Goal: Complete application form

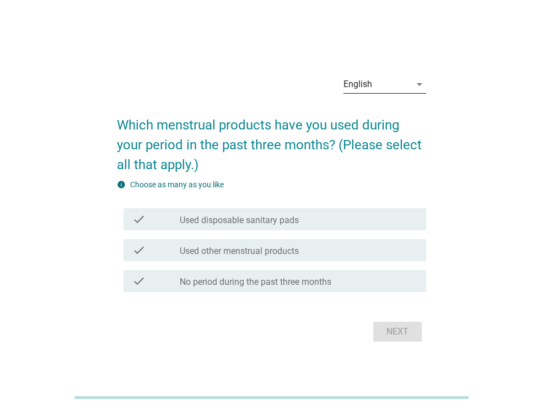
click at [376, 83] on div "English" at bounding box center [376, 84] width 67 height 18
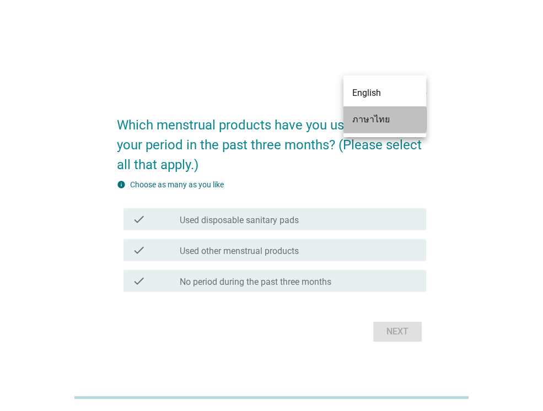
click at [386, 117] on div "ภาษาไทย" at bounding box center [384, 119] width 65 height 13
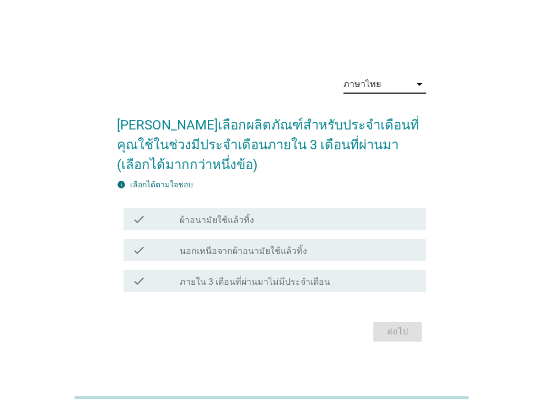
click at [205, 219] on label "ผ้าอนามัยใช้แล้วทิ้ง" at bounding box center [217, 220] width 74 height 11
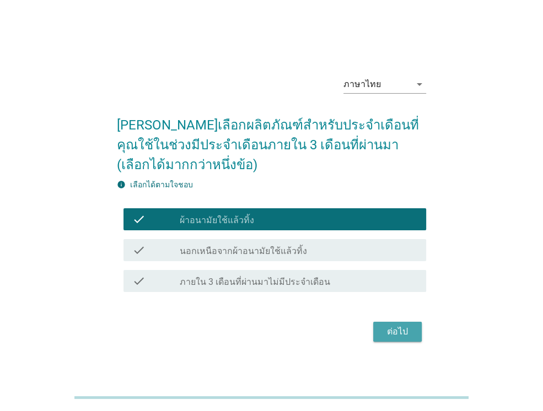
click at [395, 323] on button "ต่อไป" at bounding box center [397, 332] width 48 height 20
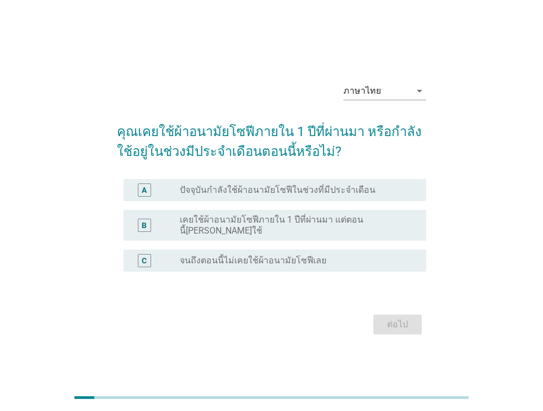
click at [218, 196] on label "ปัจจุบันกำลังใช้ผ้าอนามัยโซฟีในช่วงที่มีประจำเดือน" at bounding box center [278, 190] width 196 height 11
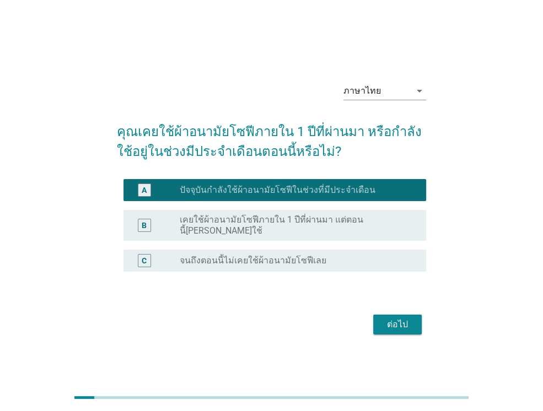
click at [392, 322] on div "ต่อไป" at bounding box center [397, 324] width 31 height 13
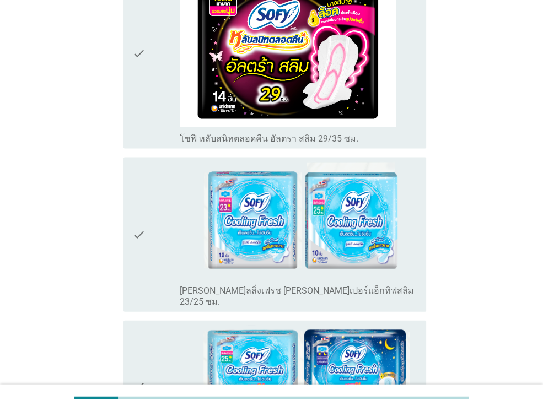
scroll to position [1378, 0]
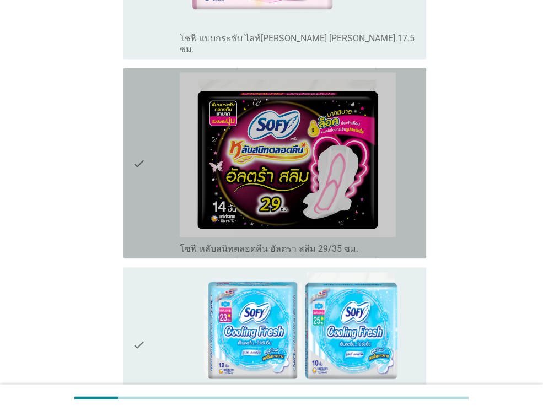
click at [148, 143] on div "check" at bounding box center [155, 163] width 47 height 181
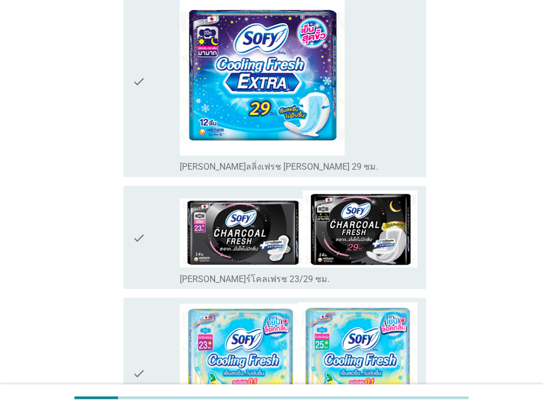
scroll to position [3858, 0]
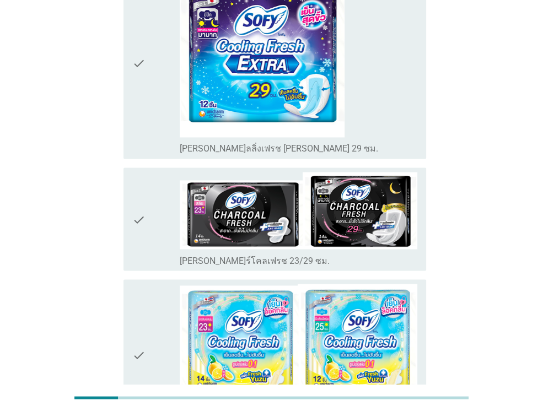
drag, startPoint x: 390, startPoint y: 325, endPoint x: 397, endPoint y: 323, distance: 7.2
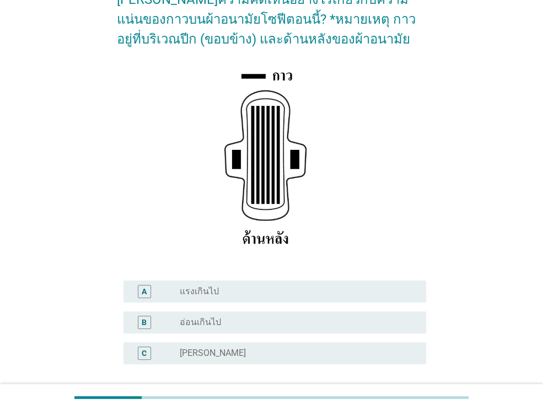
scroll to position [203, 0]
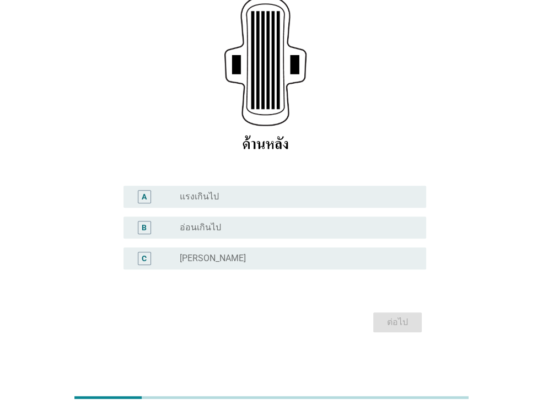
click at [141, 258] on div "C" at bounding box center [144, 258] width 13 height 13
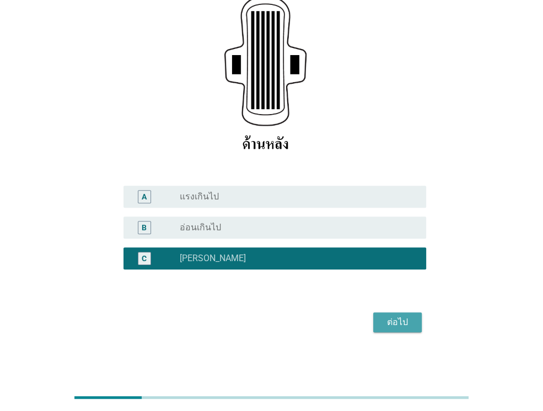
click at [387, 318] on div "ต่อไป" at bounding box center [397, 322] width 31 height 13
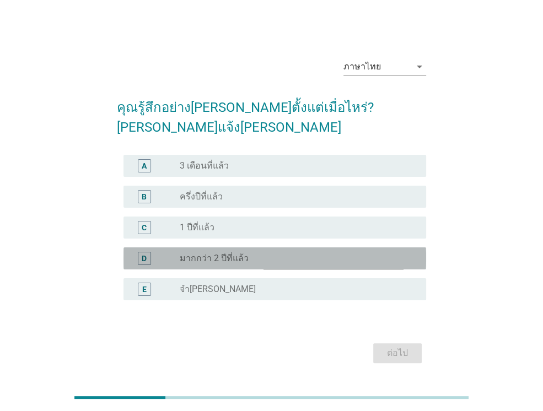
click at [148, 252] on div "D" at bounding box center [144, 258] width 13 height 13
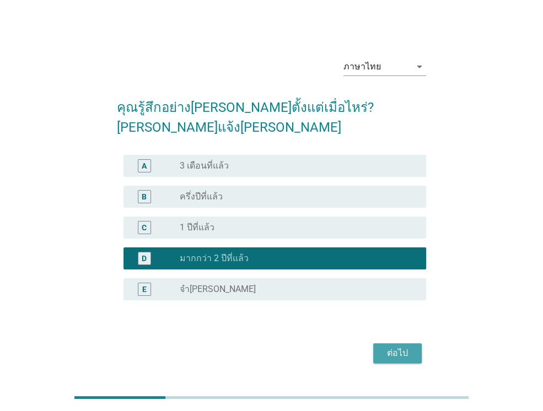
click at [386, 347] on div "ต่อไป" at bounding box center [397, 353] width 31 height 13
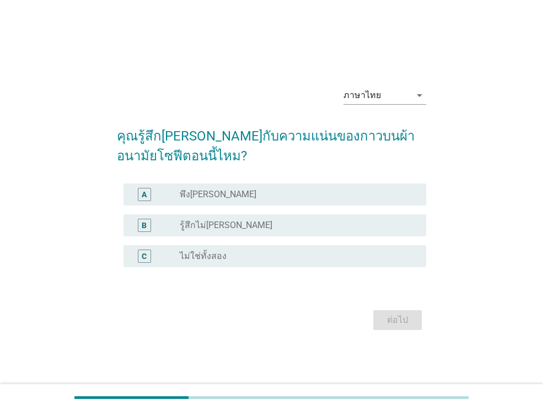
click at [148, 192] on div "A" at bounding box center [144, 194] width 13 height 13
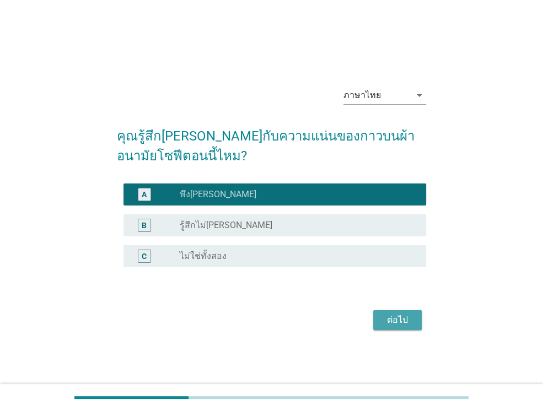
click at [412, 324] on button "ต่อไป" at bounding box center [397, 320] width 48 height 20
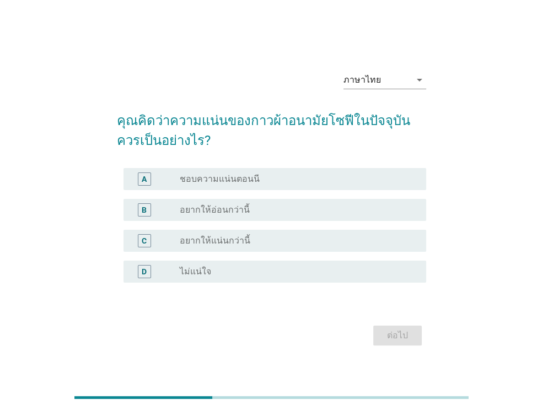
click at [214, 177] on label "ชอบความแน่นตอนนี" at bounding box center [220, 179] width 80 height 11
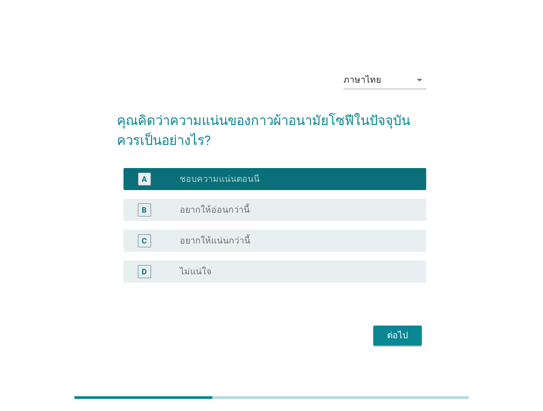
click at [395, 335] on div "ต่อไป" at bounding box center [397, 335] width 31 height 13
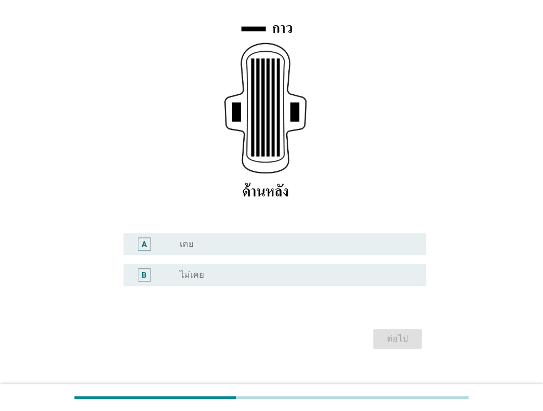
scroll to position [172, 0]
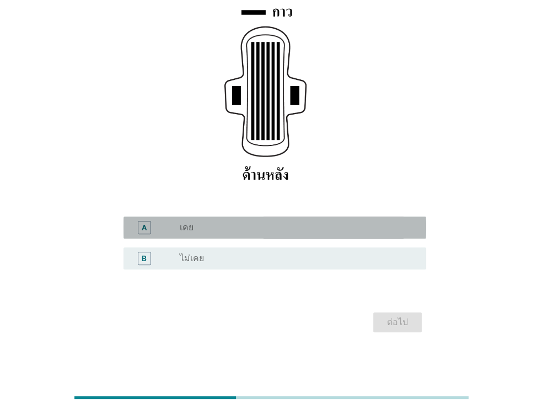
click at [145, 231] on div "A" at bounding box center [144, 228] width 5 height 12
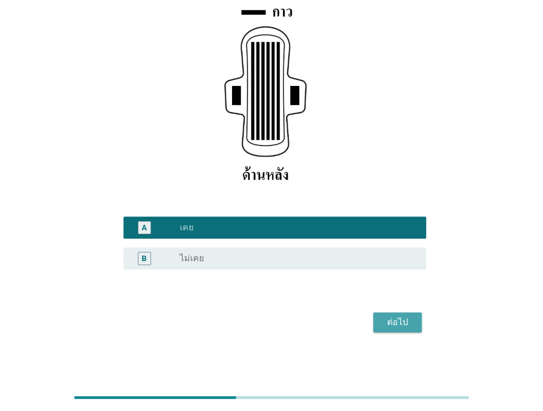
click at [390, 317] on div "ต่อไป" at bounding box center [397, 322] width 31 height 13
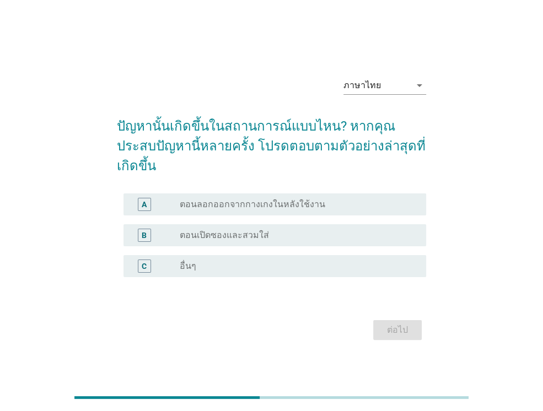
click at [154, 204] on div "A radio_button_unchecked ตอนลอกออกจากกางเกงในหลังใช้งาน" at bounding box center [274, 204] width 303 height 22
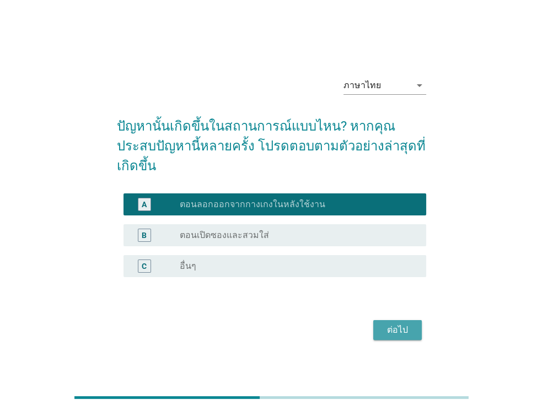
click at [390, 323] on div "ต่อไป" at bounding box center [397, 329] width 31 height 13
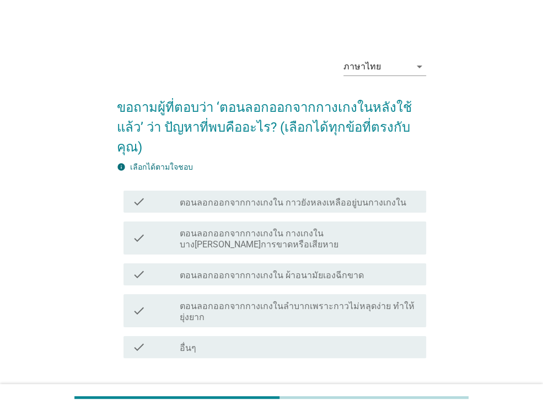
click at [191, 197] on label "ตอนลอกออกจากกางเกงใน กาวยังหลงเหลืออยู่บนกางเกงใน" at bounding box center [293, 202] width 226 height 11
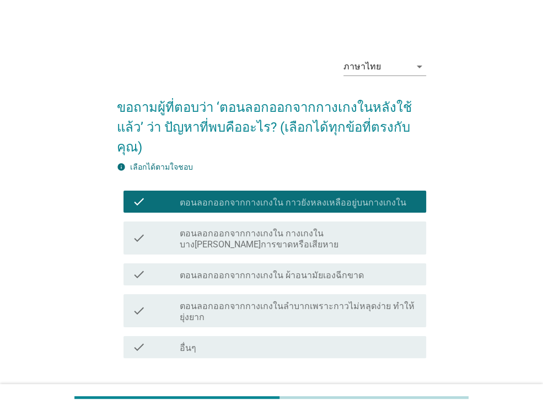
click at [159, 226] on div "check" at bounding box center [155, 238] width 47 height 24
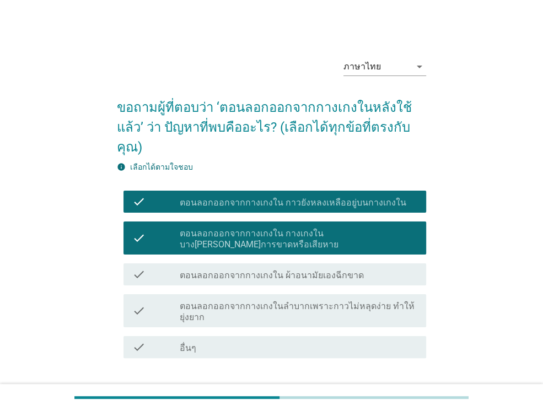
click at [175, 268] on div "check" at bounding box center [155, 274] width 47 height 13
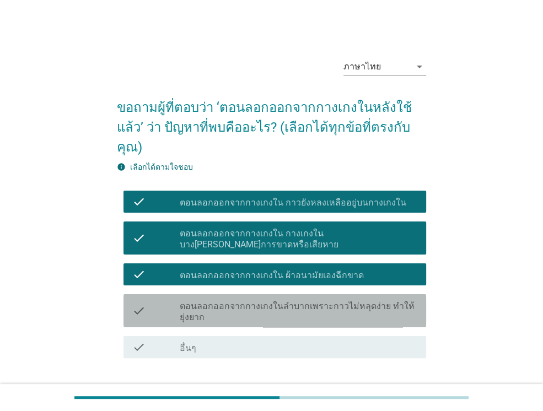
click at [131, 294] on div "check check_box_outline_blank ตอนลอกออกจากกางเกงในลำบากเพราะกาวไม่หลุดง่าย ทำให…" at bounding box center [274, 310] width 303 height 33
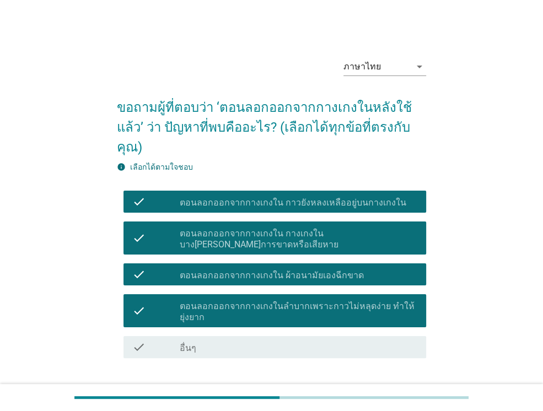
click at [379, 388] on button "ต่อไป" at bounding box center [397, 398] width 48 height 20
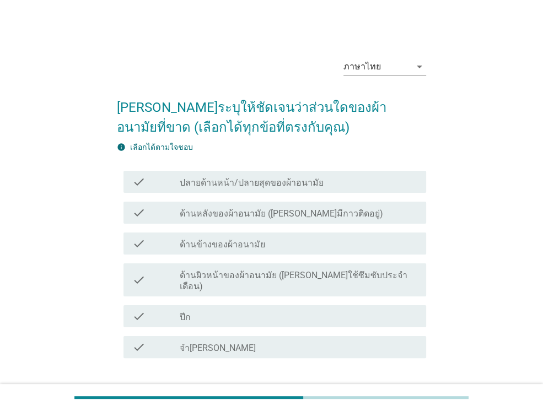
click at [211, 310] on div "check_box_outline_blank ปีก" at bounding box center [299, 316] width 238 height 13
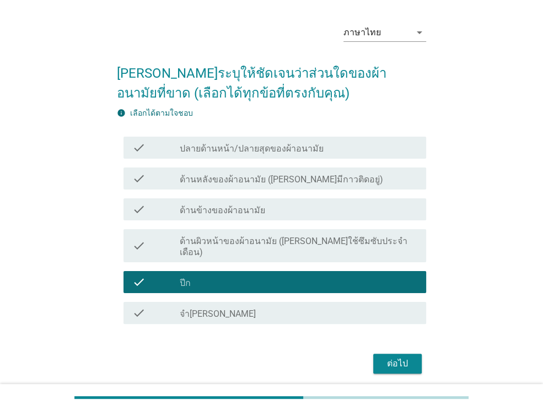
scroll to position [64, 0]
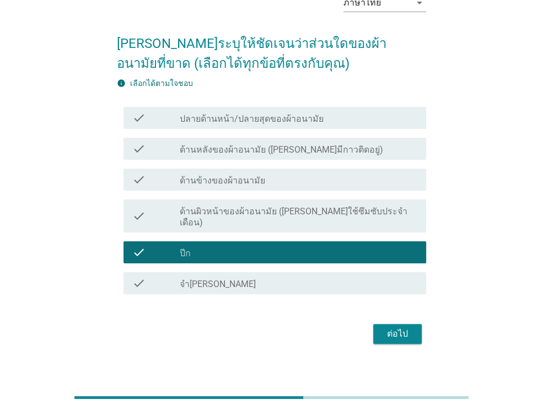
click at [403, 327] on div "ต่อไป" at bounding box center [397, 333] width 31 height 13
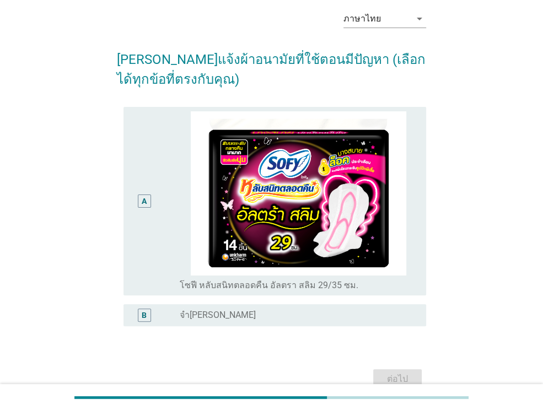
scroll to position [105, 0]
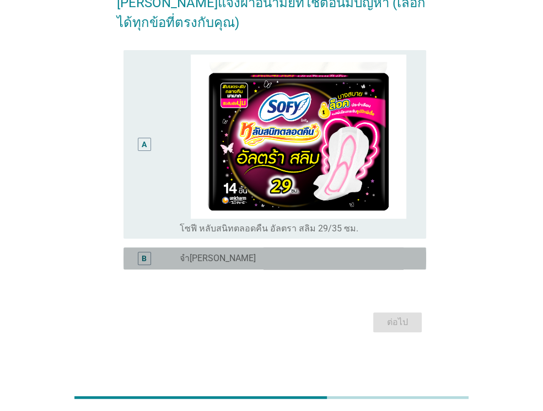
drag, startPoint x: 130, startPoint y: 256, endPoint x: 139, endPoint y: 261, distance: 10.6
click at [130, 256] on div "B radio_button_unchecked จำ[PERSON_NAME]" at bounding box center [274, 258] width 303 height 22
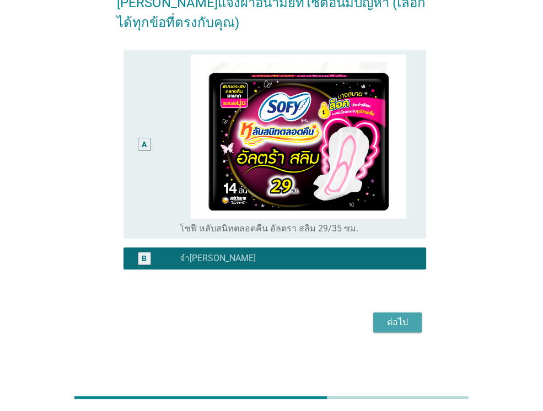
click at [400, 316] on div "ต่อไป" at bounding box center [397, 322] width 31 height 13
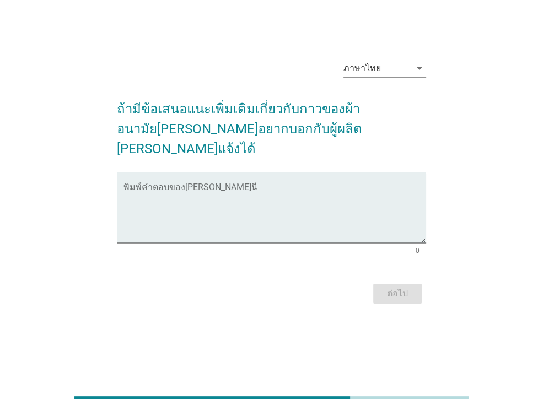
scroll to position [0, 0]
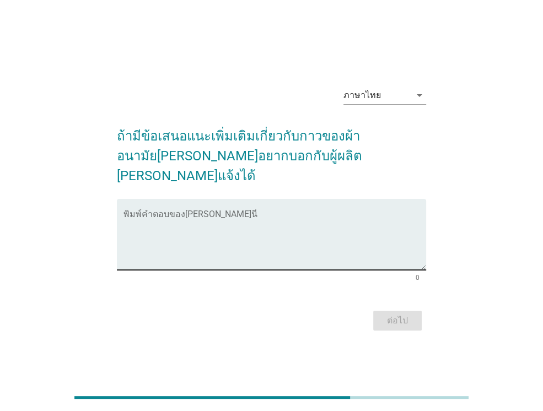
click at [240, 230] on textarea "พิมพ์คำตอบของคุณ ที่นี่" at bounding box center [274, 241] width 303 height 58
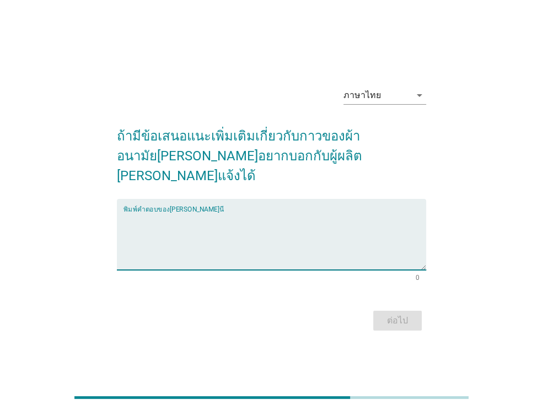
type textarea "ไ"
type textarea "อยากให้มีแบบยาว 30 และ 35 ซม. ด้วย"
click at [390, 314] on div "ต่อไป" at bounding box center [397, 320] width 31 height 13
